Goal: Obtain resource: Obtain resource

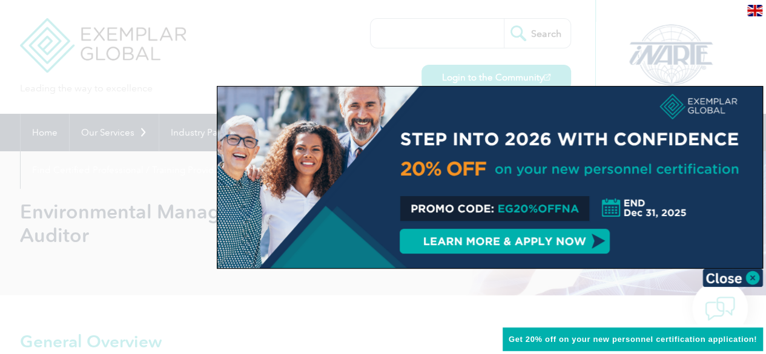
click at [328, 60] on div at bounding box center [383, 177] width 766 height 354
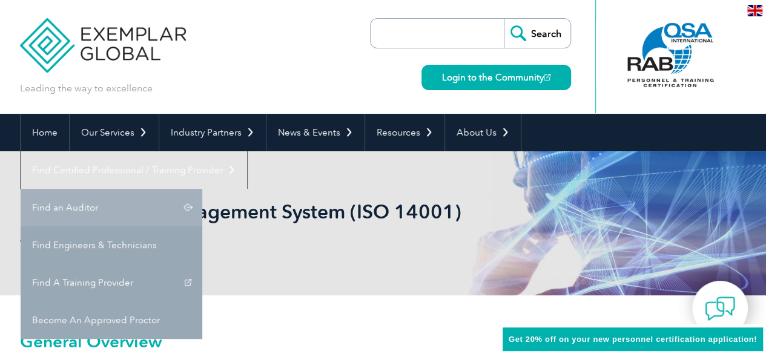
click at [202, 189] on link "Find an Auditor" at bounding box center [112, 208] width 182 height 38
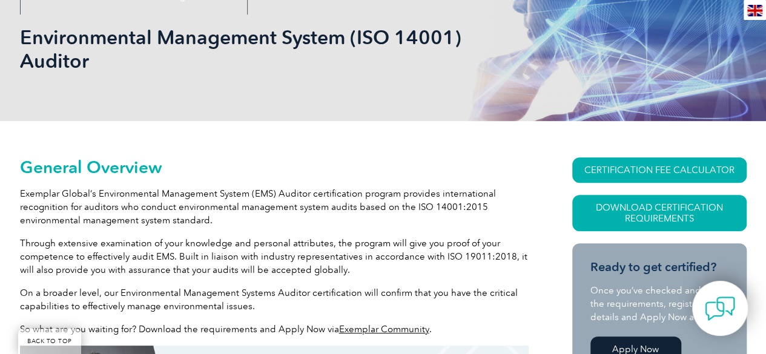
scroll to position [121, 0]
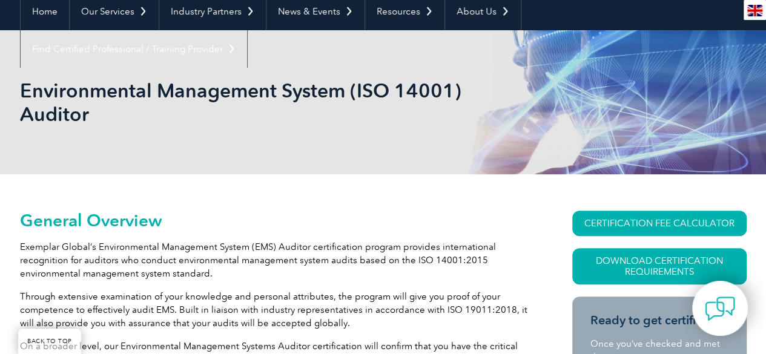
click at [284, 154] on div "Environmental Management System (ISO 14001) Auditor" at bounding box center [383, 102] width 726 height 144
